Goal: Transaction & Acquisition: Obtain resource

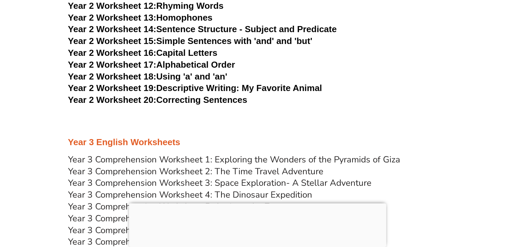
scroll to position [1977, 0]
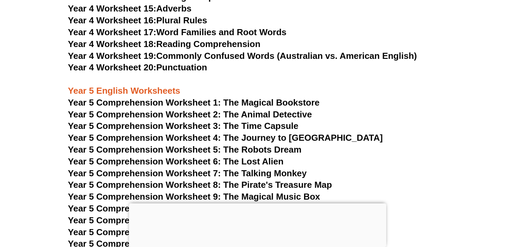
scroll to position [3033, 0]
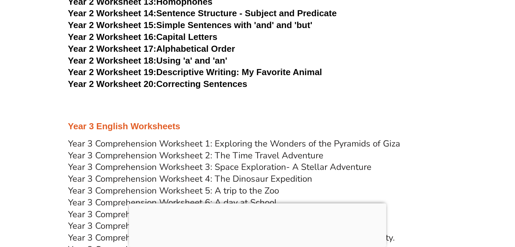
scroll to position [1941, 0]
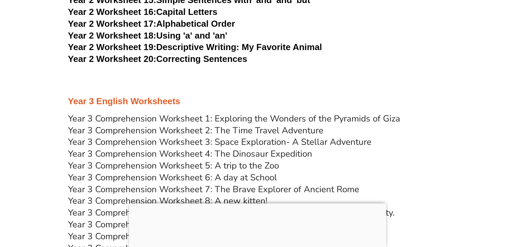
click at [216, 118] on link "Year 3 Comprehension Worksheet 1: Exploring the Wonders of the Pyramids of Giza" at bounding box center [234, 119] width 332 height 12
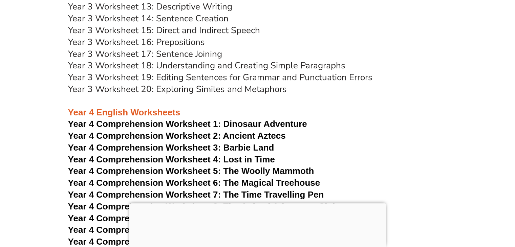
scroll to position [2472, 0]
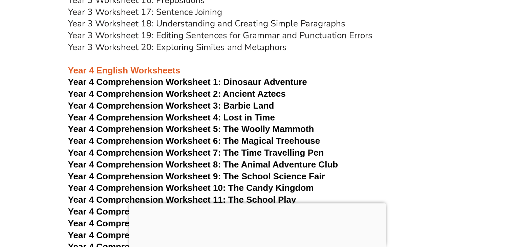
click at [200, 84] on span "Year 4 Comprehension Worksheet 1:" at bounding box center [144, 82] width 153 height 10
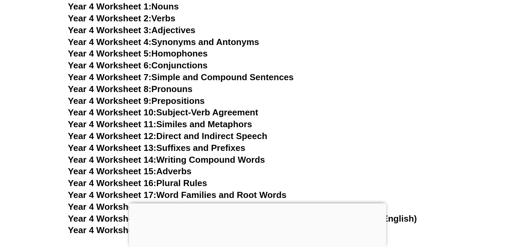
scroll to position [2800, 0]
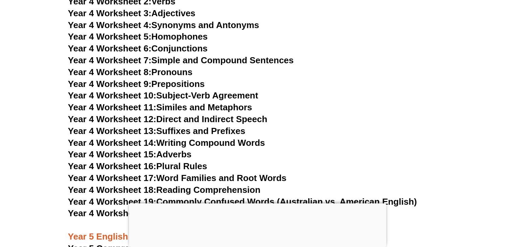
click at [96, 68] on span "Year 4 Worksheet 8:" at bounding box center [110, 72] width 84 height 10
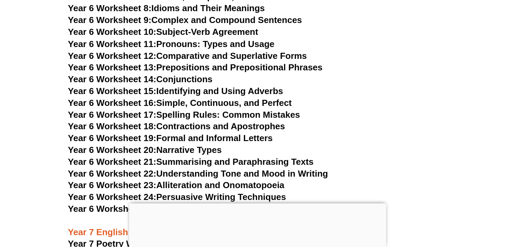
scroll to position [3801, 0]
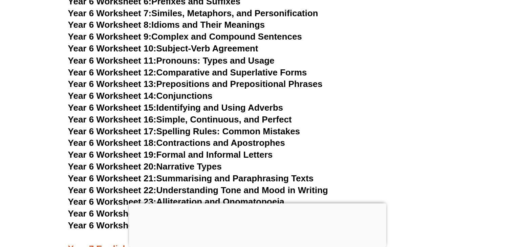
click at [208, 55] on link "Year 6 Worksheet 11: Pronouns: Types and Usage" at bounding box center [171, 60] width 207 height 10
click at [203, 90] on link "Year 6 Worksheet 14: Conjunctions" at bounding box center [140, 95] width 145 height 10
